Goal: Transaction & Acquisition: Purchase product/service

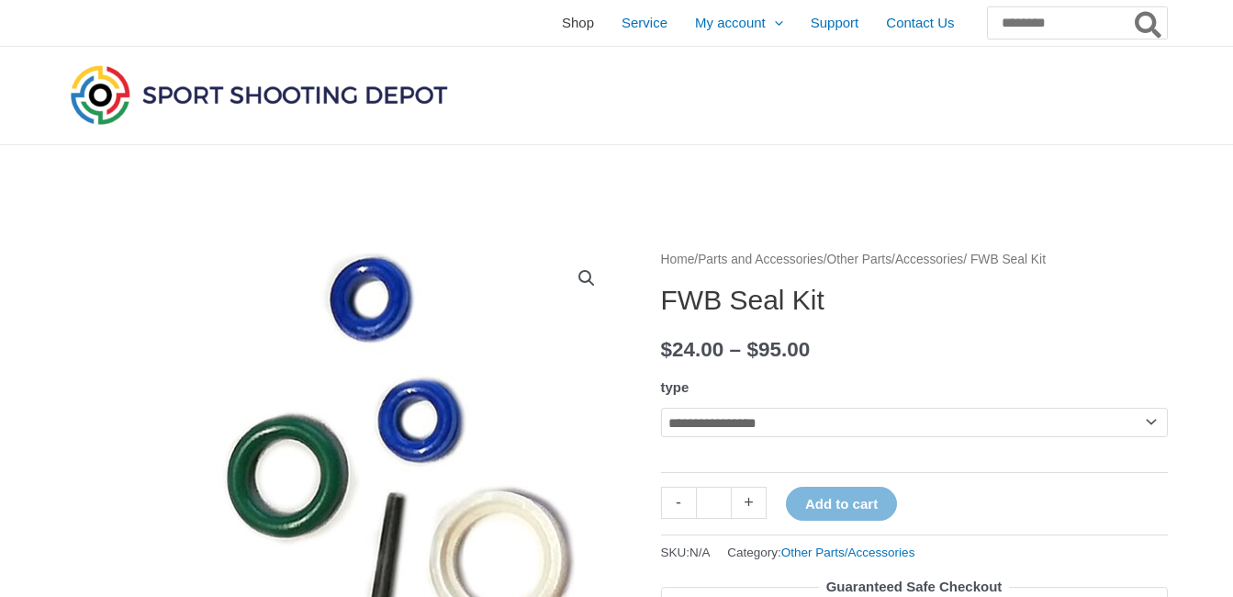
click at [562, 23] on span "Shop" at bounding box center [578, 23] width 32 height 46
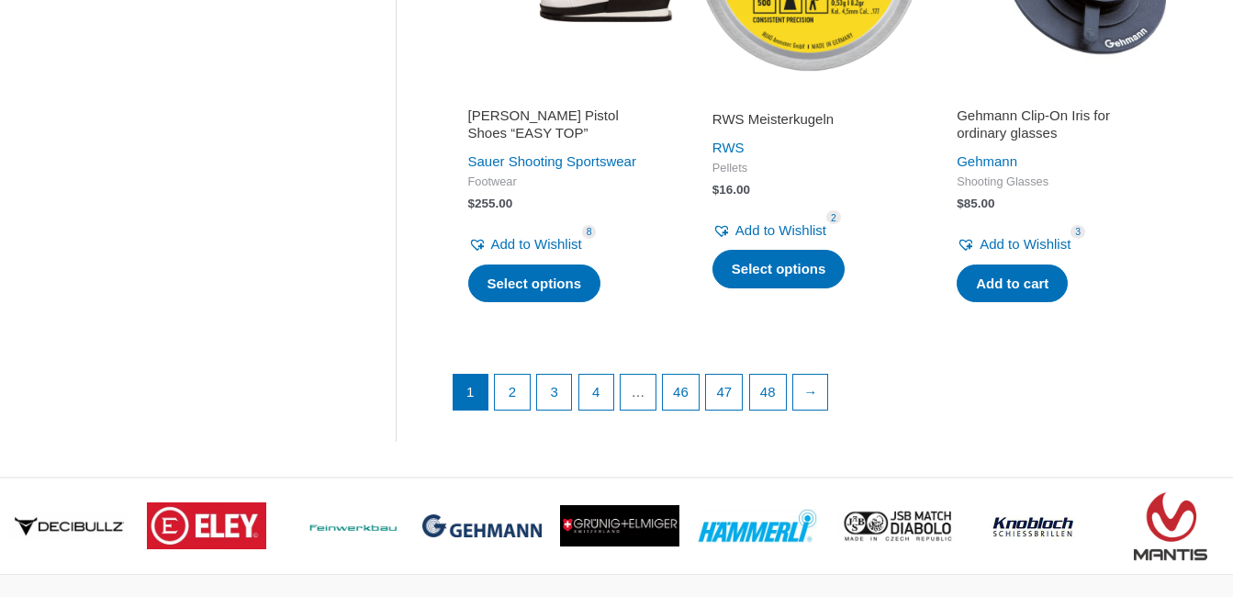
scroll to position [2590, 0]
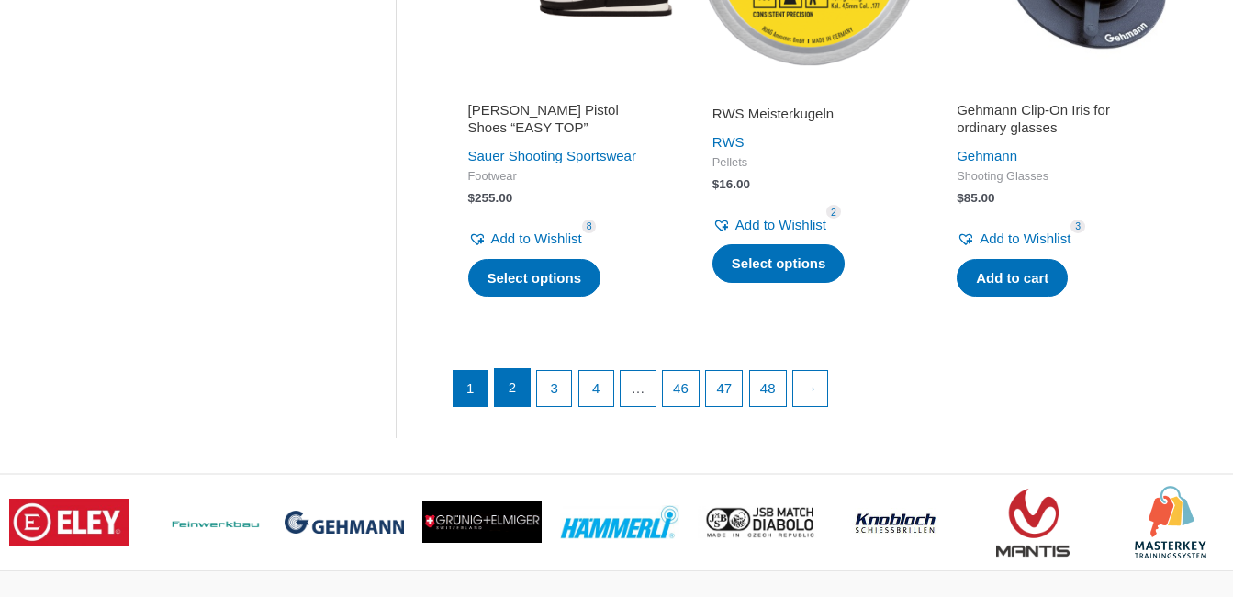
click at [510, 386] on link "2" at bounding box center [512, 387] width 35 height 37
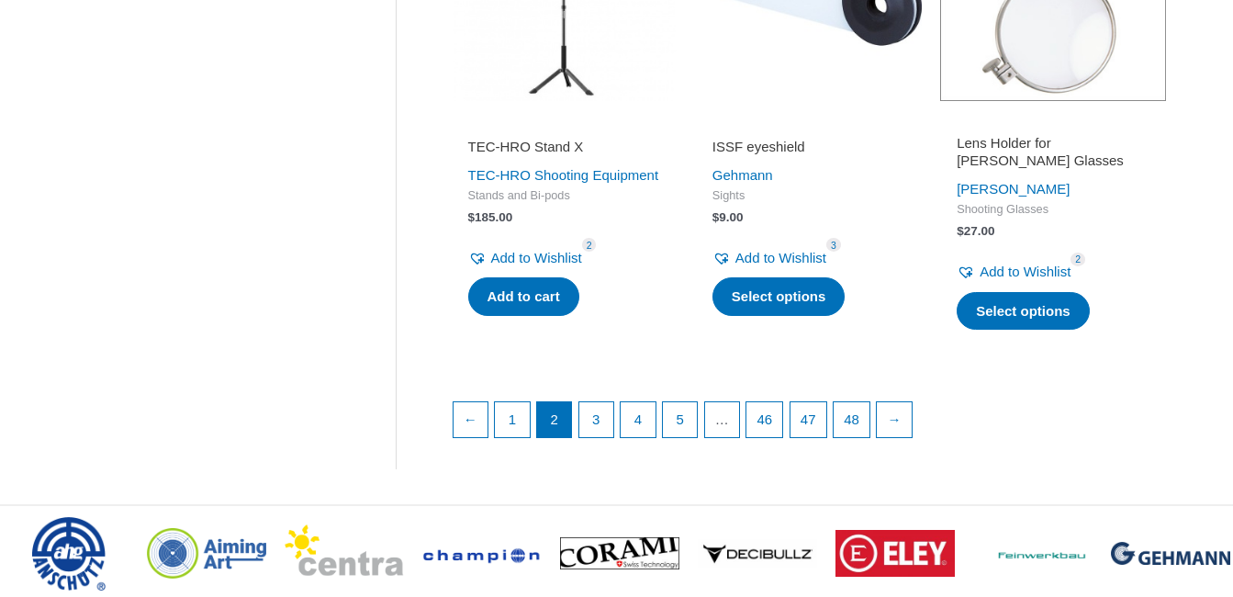
scroll to position [2680, 0]
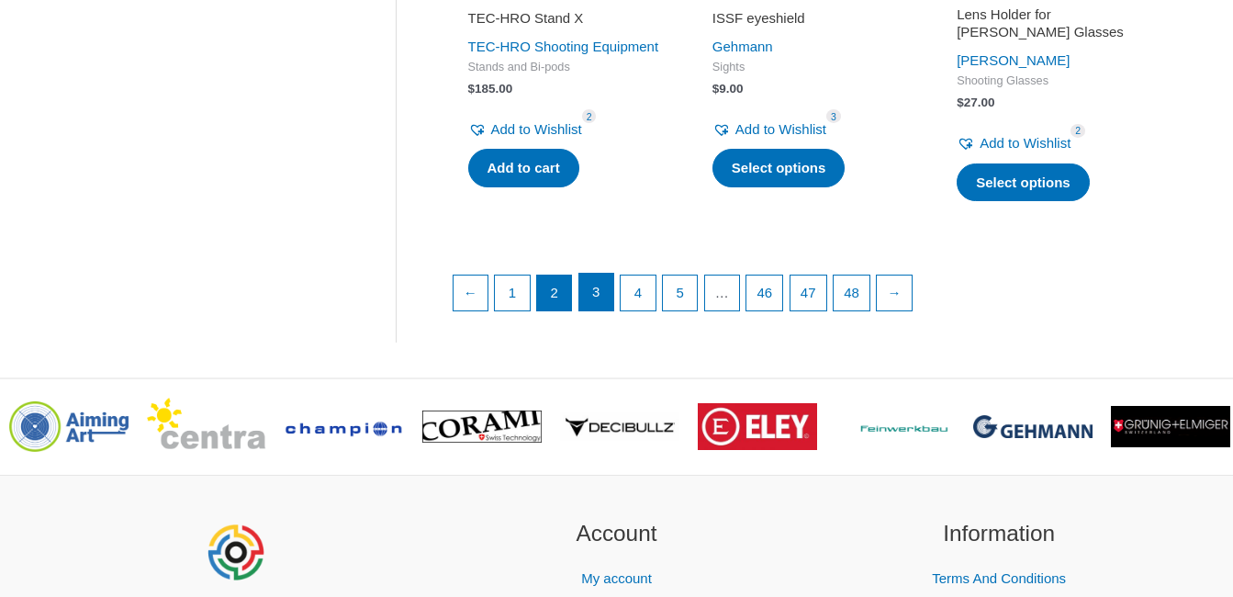
click at [594, 291] on link "3" at bounding box center [596, 292] width 35 height 37
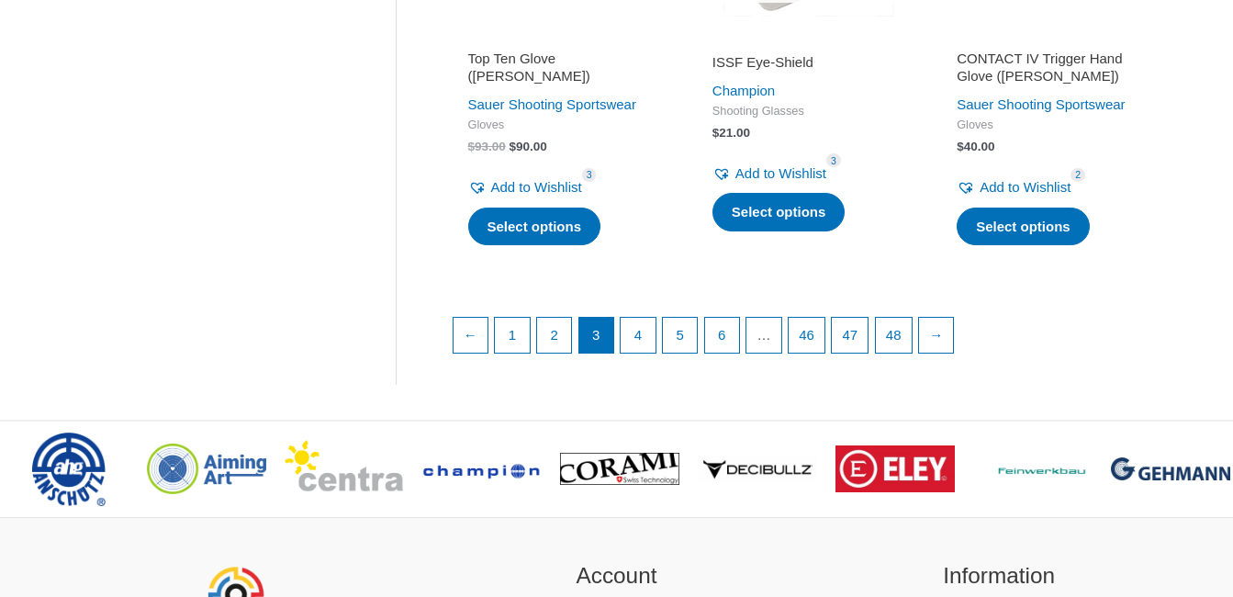
scroll to position [2694, 0]
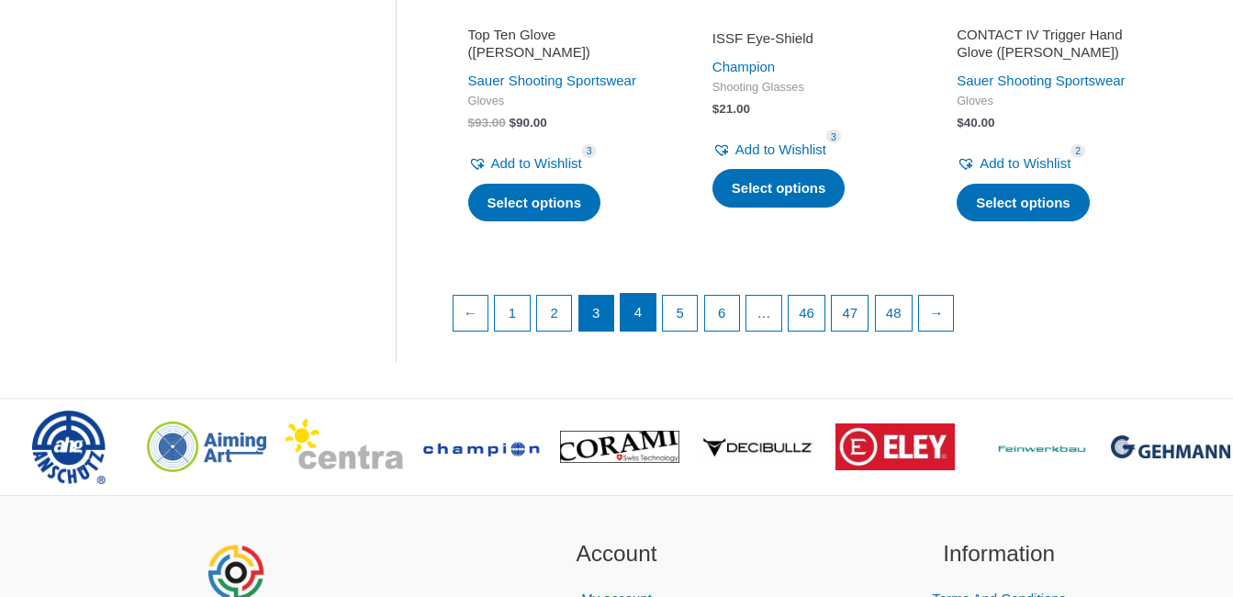
click at [641, 330] on link "4" at bounding box center [637, 312] width 35 height 37
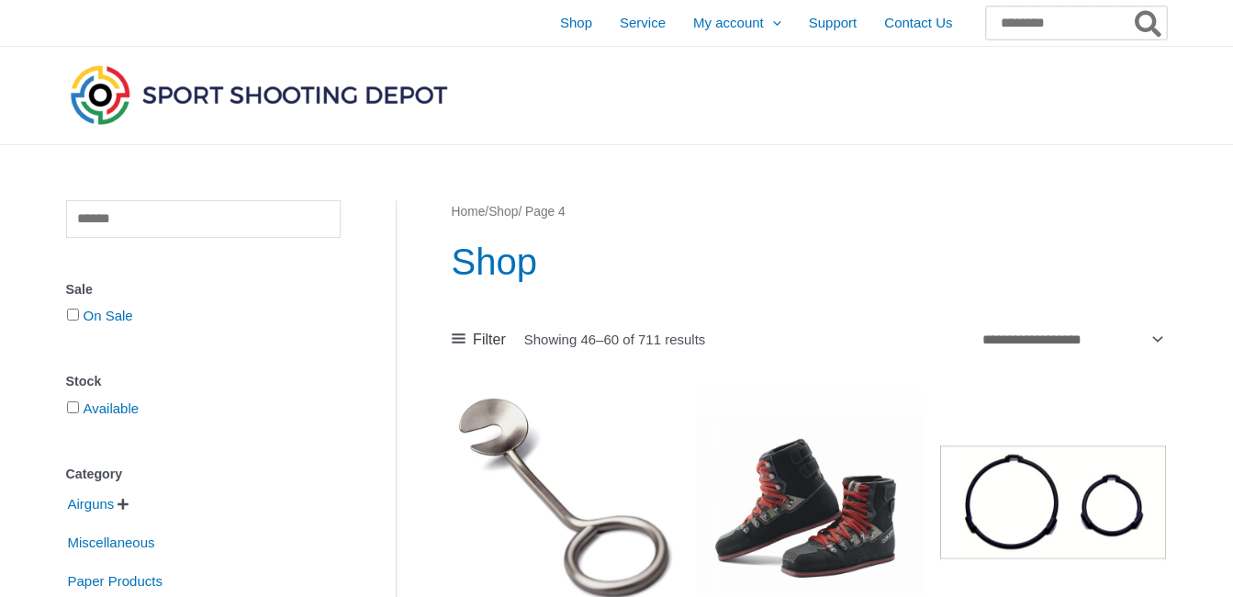
click at [986, 22] on input "Search for:" at bounding box center [1076, 22] width 181 height 33
type input "**********"
click at [1131, 6] on button "Search" at bounding box center [1149, 22] width 36 height 33
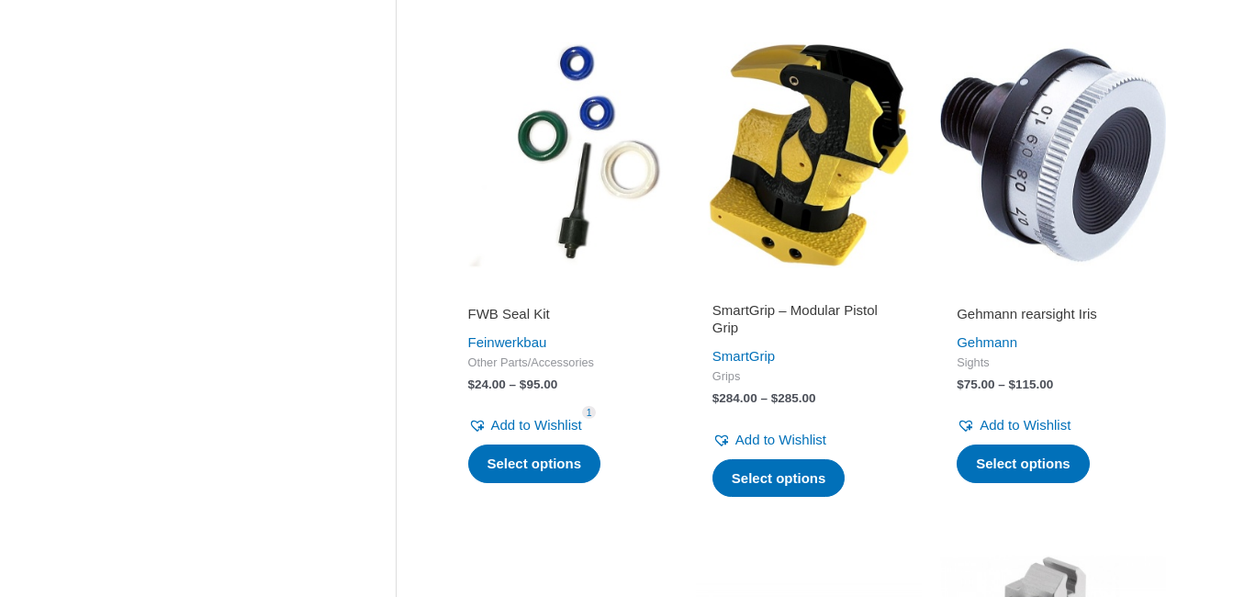
scroll to position [1883, 0]
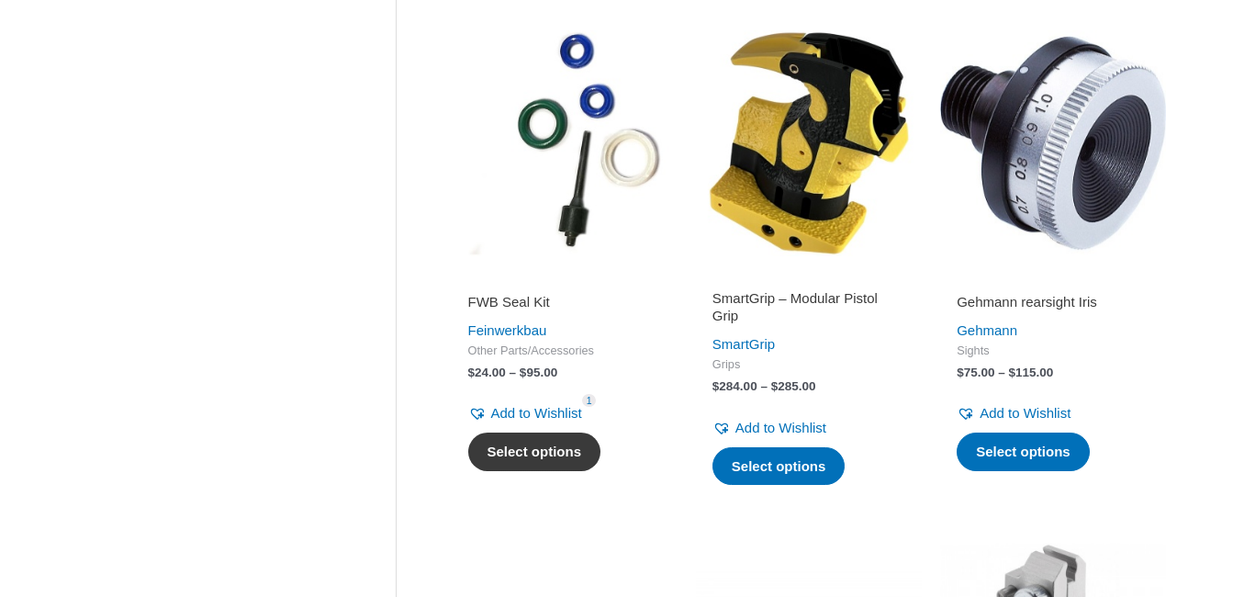
click at [525, 445] on link "Select options" at bounding box center [534, 451] width 133 height 39
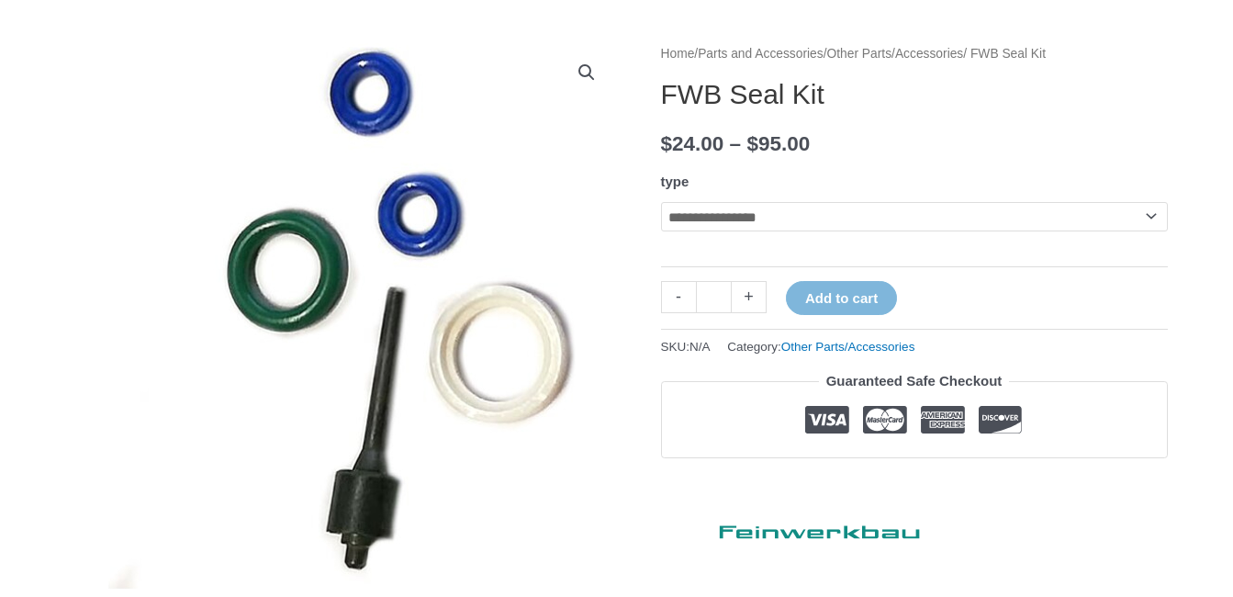
scroll to position [282, 0]
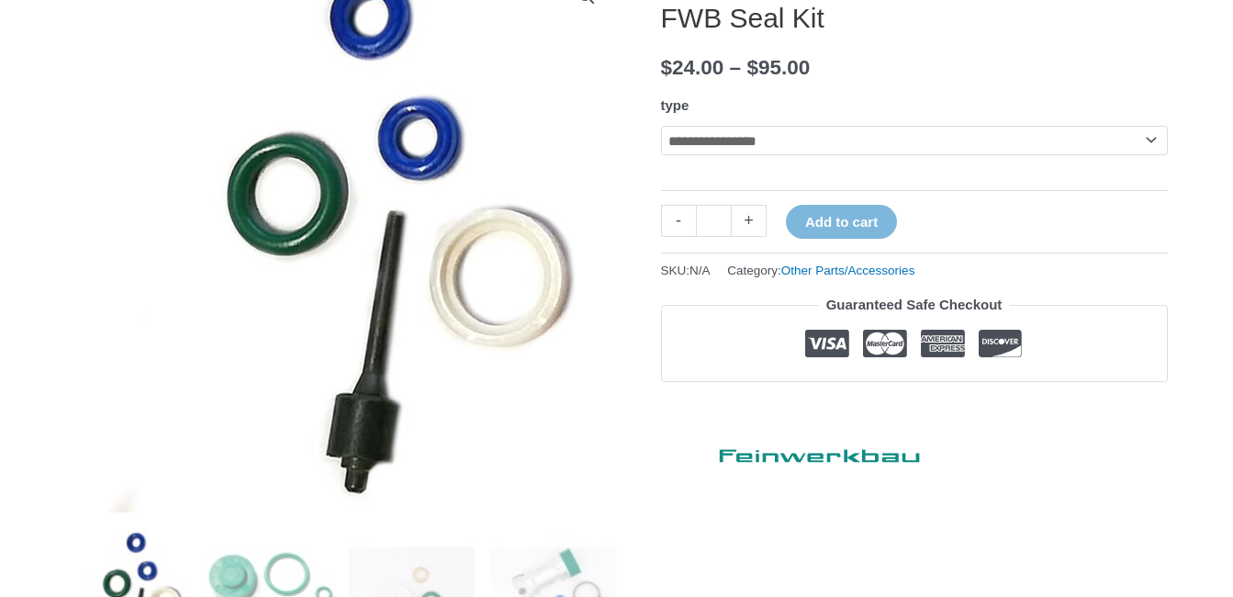
click at [1148, 140] on select "**********" at bounding box center [914, 140] width 507 height 29
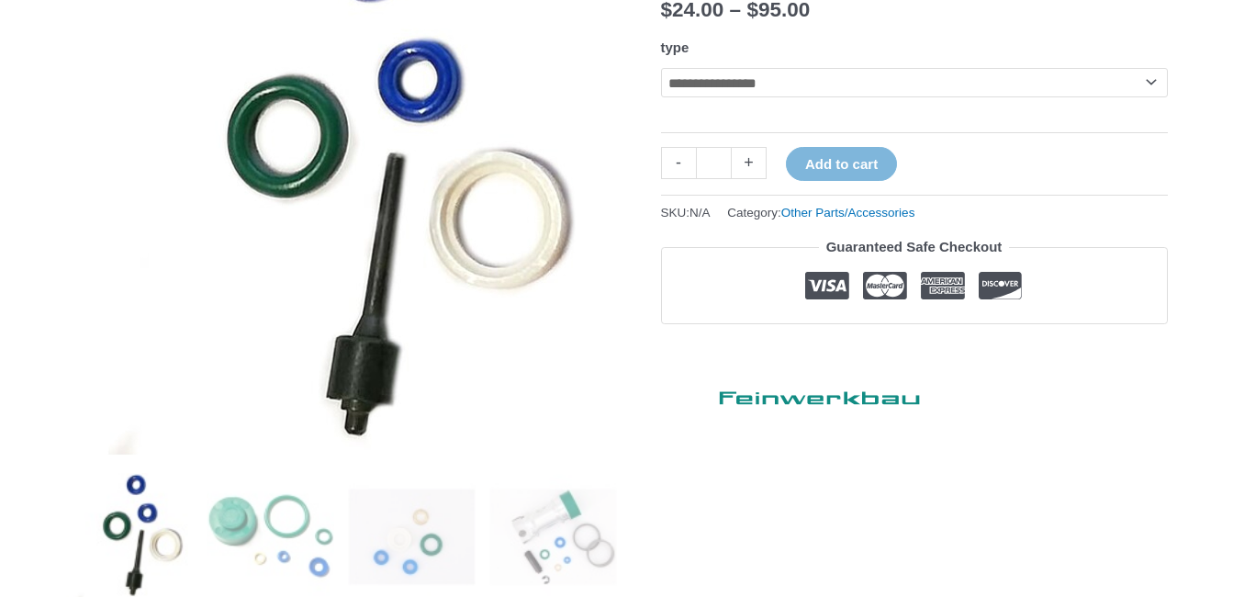
scroll to position [158, 0]
